Goal: Task Accomplishment & Management: Complete application form

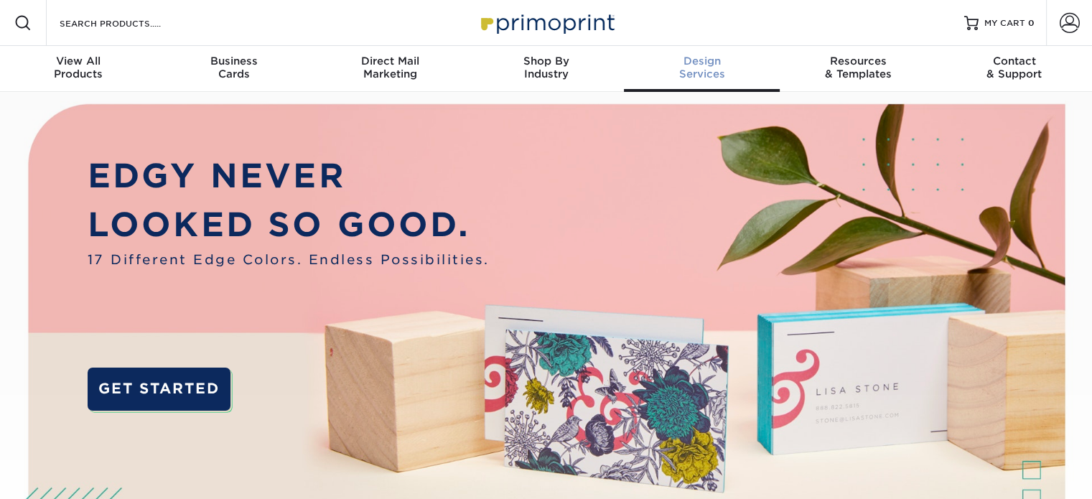
click at [701, 64] on span "Design" at bounding box center [702, 61] width 156 height 13
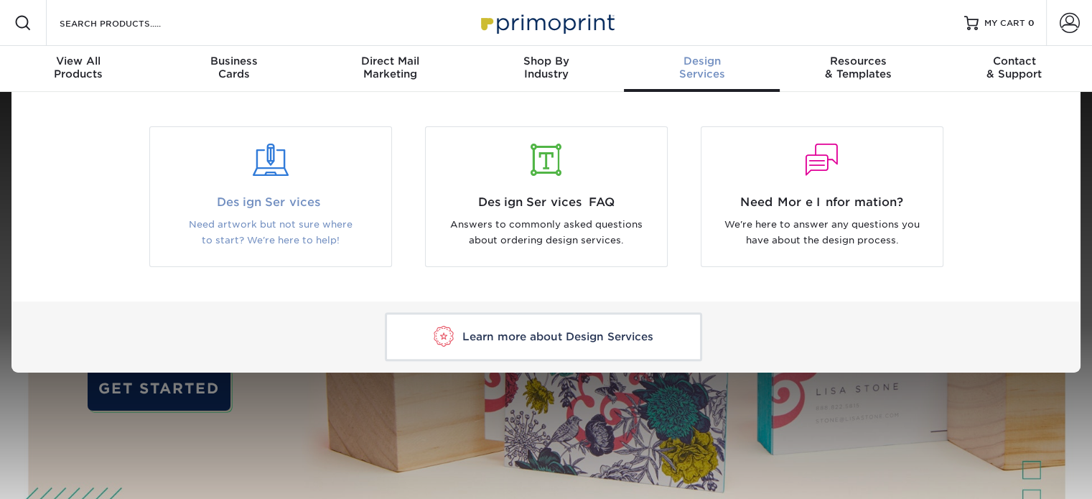
click at [271, 195] on span "Design Services" at bounding box center [271, 202] width 220 height 17
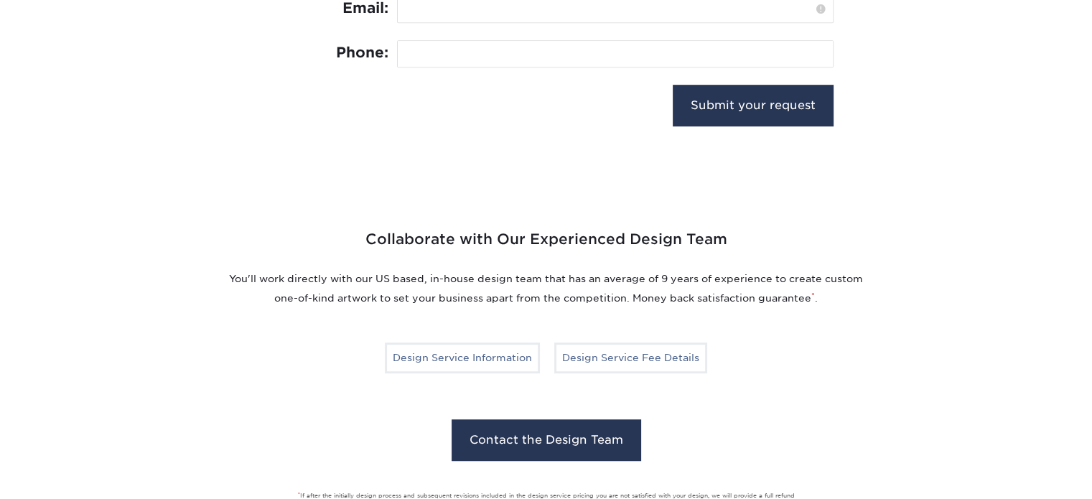
scroll to position [859, 0]
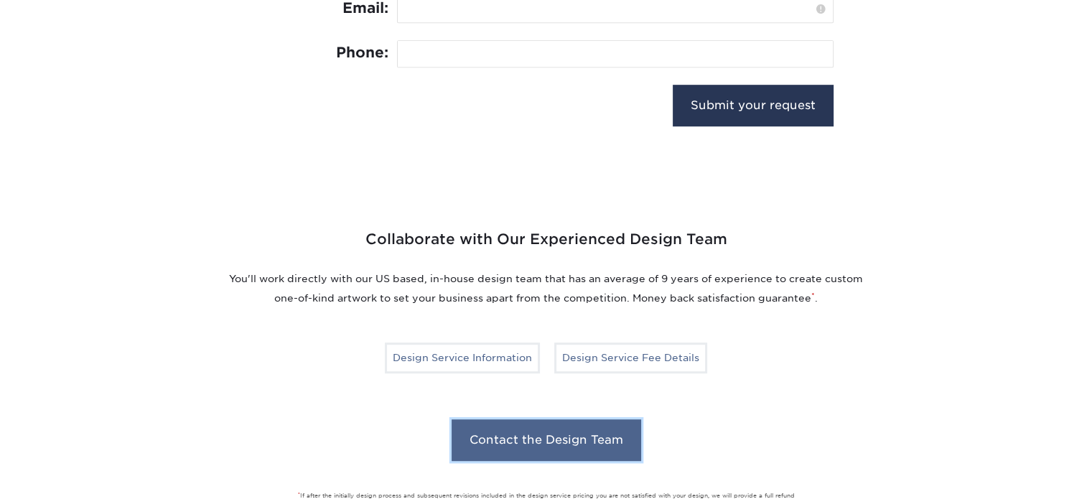
click at [534, 437] on link "Contact the Design Team" at bounding box center [547, 440] width 190 height 42
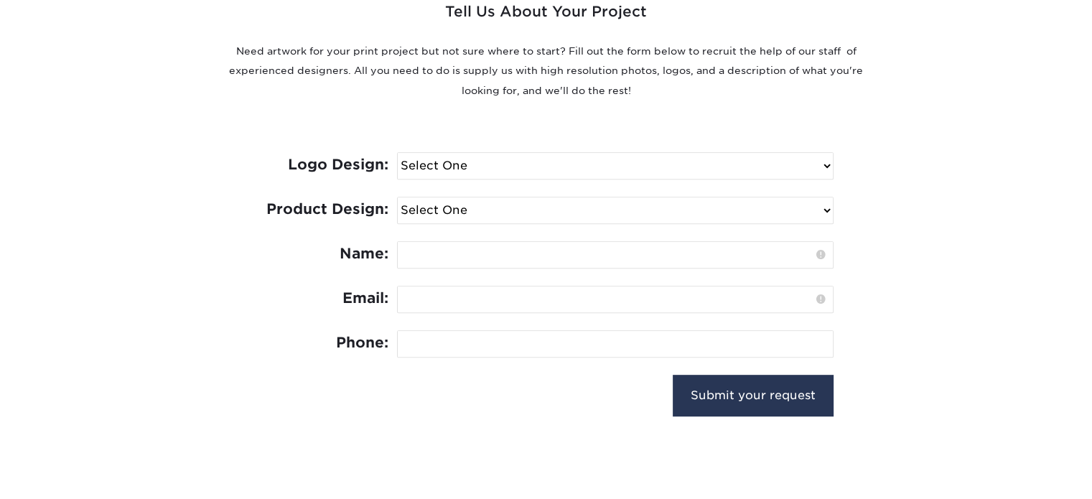
scroll to position [568, 0]
click at [823, 162] on select "Select One I need a logo design: $300 No thank you" at bounding box center [615, 167] width 435 height 26
select select "No Logo"
click at [398, 154] on select "Select One I need a logo design: $300 No thank you" at bounding box center [615, 167] width 435 height 26
click at [824, 210] on select "Select One Logo Design Only Design Edits Banner Design: $50.00 Bookmark Design:…" at bounding box center [615, 211] width 435 height 26
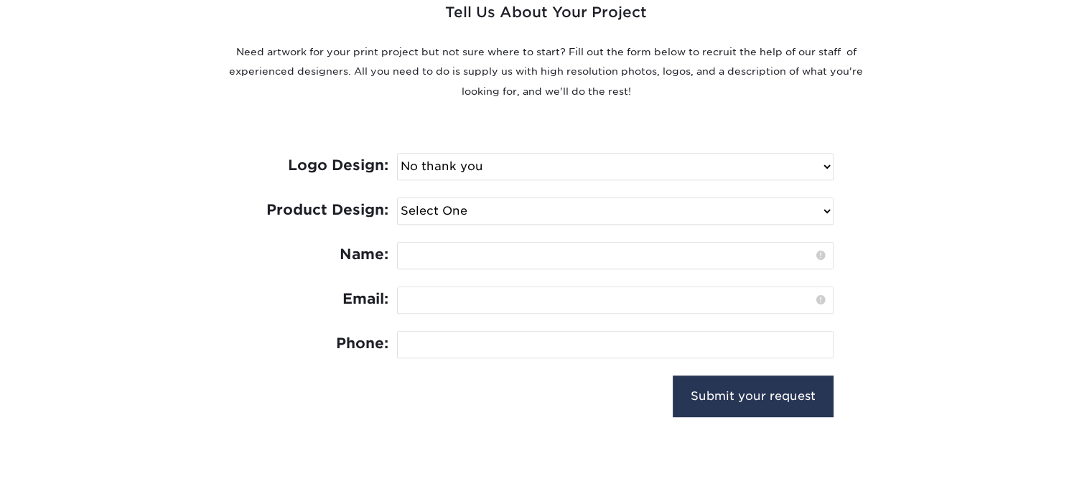
select select "Business Card - $100"
click at [398, 198] on select "Select One Logo Design Only Design Edits Banner Design: $50.00 Bookmark Design:…" at bounding box center [615, 211] width 435 height 26
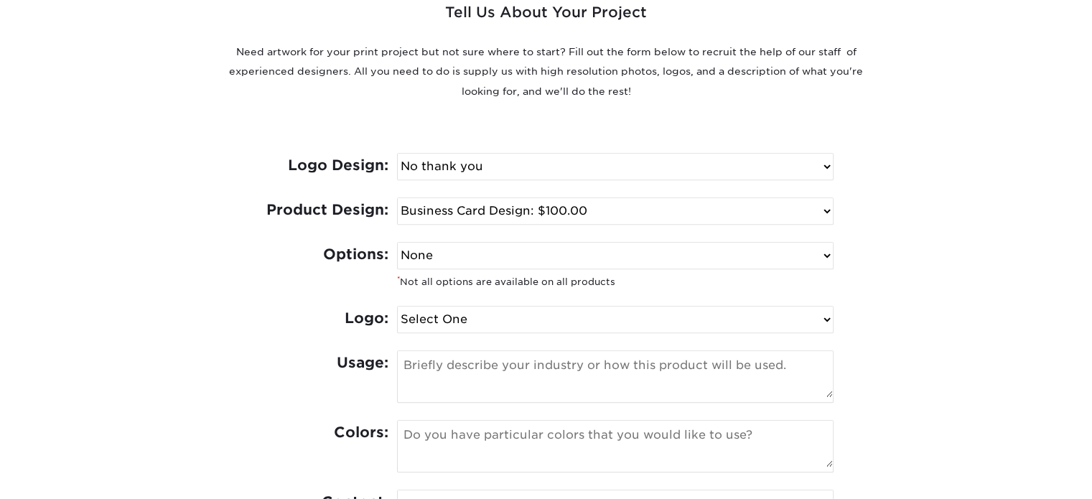
click at [827, 257] on select "None Spot UV Foil Spot UV & Foil" at bounding box center [615, 256] width 435 height 26
click at [919, 242] on div "Tell Us About Your Project Need artwork for your print project but not sure whe…" at bounding box center [547, 348] width 862 height 835
click at [824, 253] on select "None Spot UV Foil Spot UV & Foil" at bounding box center [615, 256] width 435 height 26
click at [880, 213] on div "Tell Us About Your Project Need artwork for your print project but not sure whe…" at bounding box center [547, 348] width 862 height 835
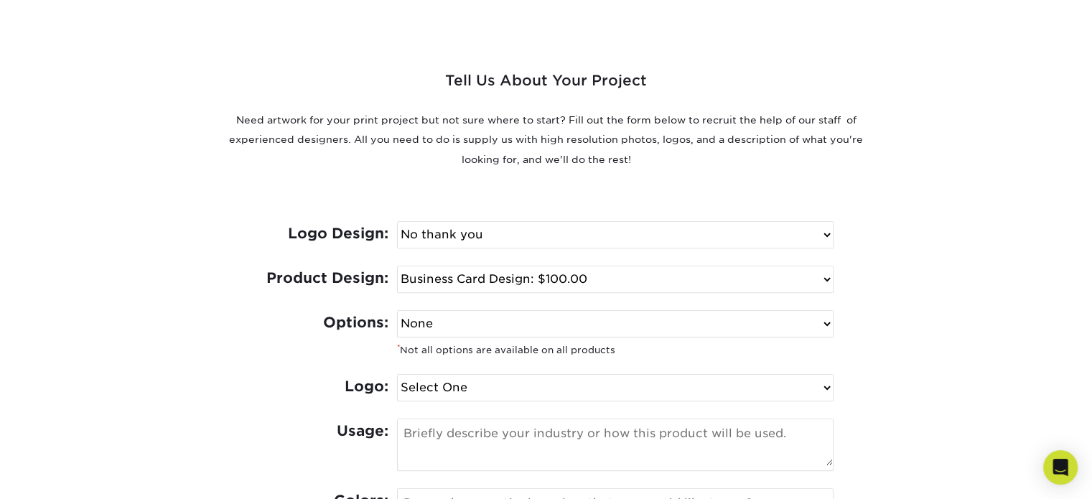
click at [830, 319] on select "None Spot UV Foil Spot UV & Foil" at bounding box center [615, 324] width 435 height 26
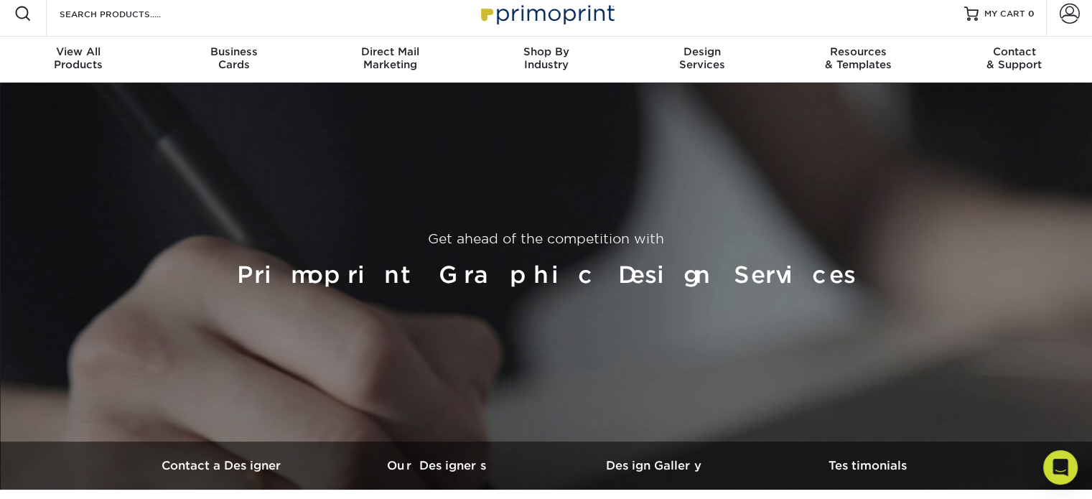
scroll to position [0, 0]
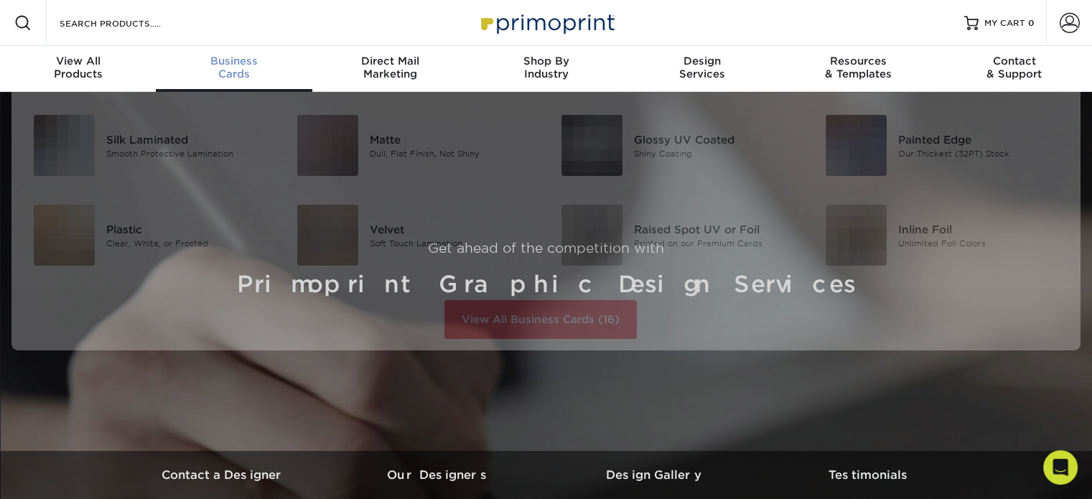
click at [220, 71] on div "Business Cards" at bounding box center [234, 68] width 156 height 26
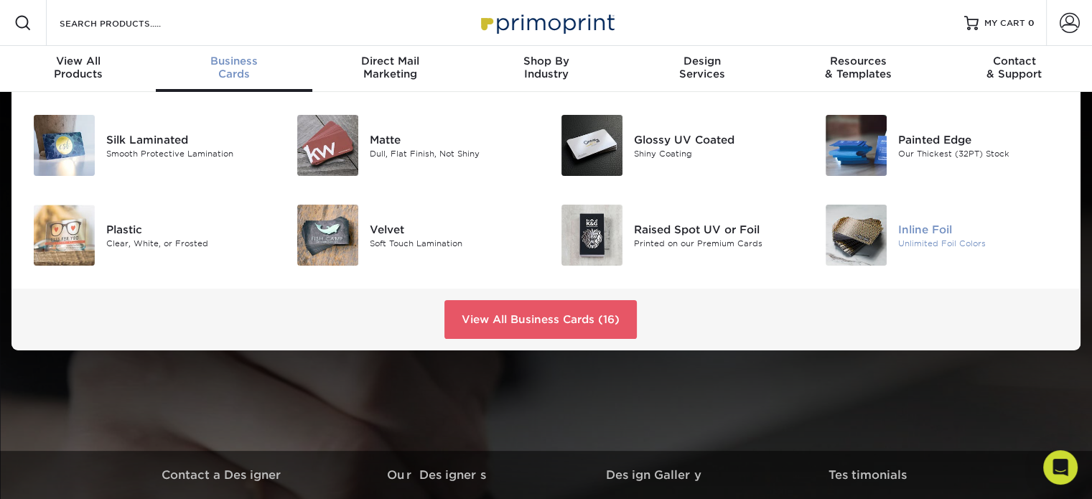
click at [868, 236] on img at bounding box center [856, 235] width 61 height 61
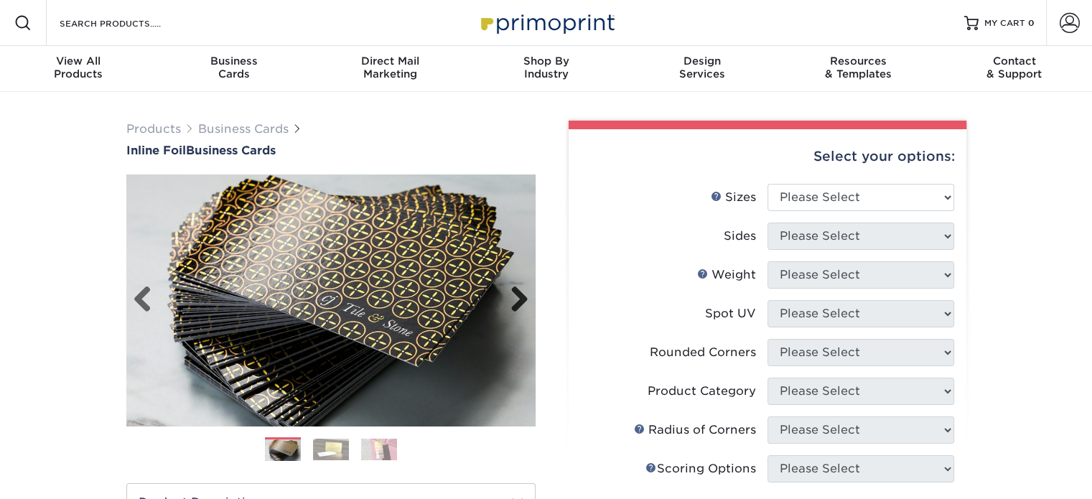
click at [521, 302] on link "Next" at bounding box center [514, 300] width 29 height 29
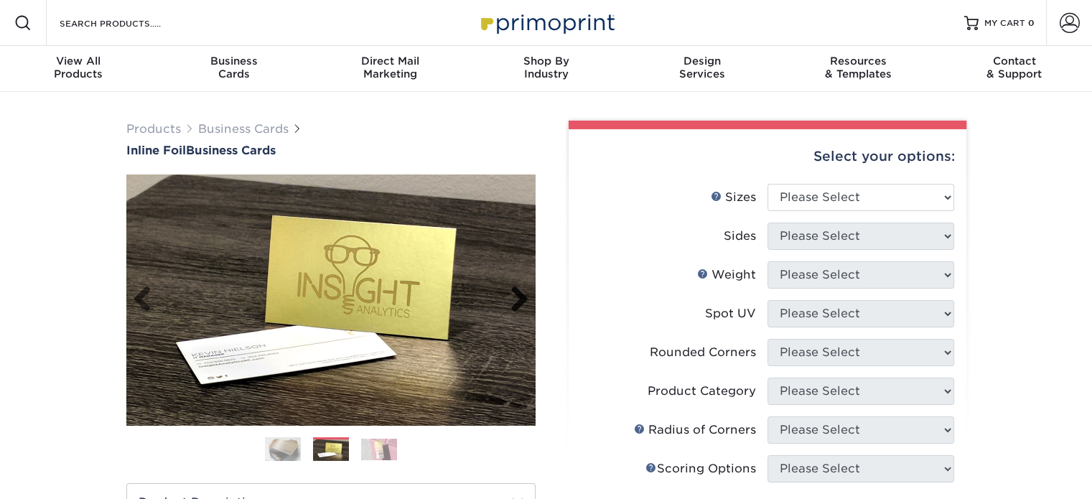
click at [521, 302] on link "Next" at bounding box center [514, 300] width 29 height 29
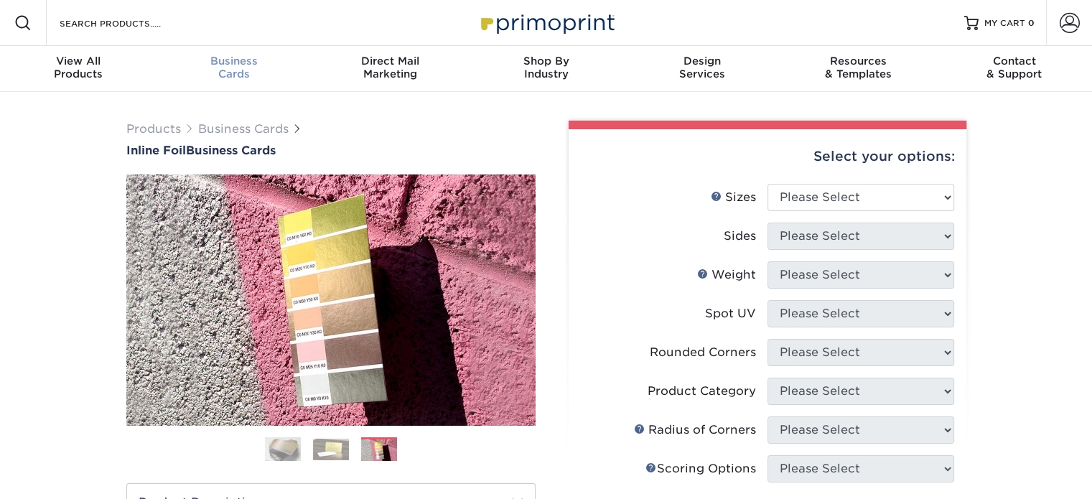
click at [230, 59] on span "Business" at bounding box center [234, 61] width 156 height 13
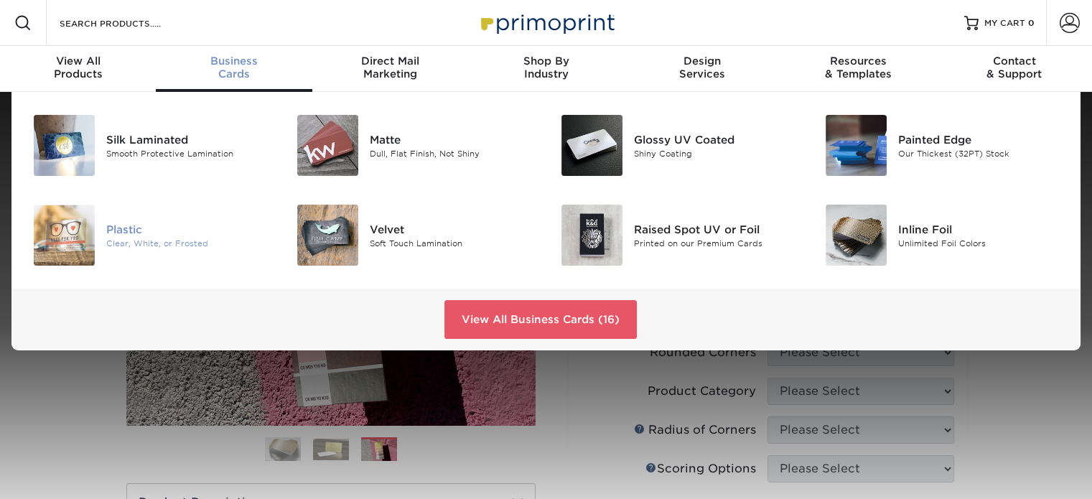
click at [70, 235] on img at bounding box center [64, 235] width 61 height 61
